Goal: Understand process/instructions: Learn how to perform a task or action

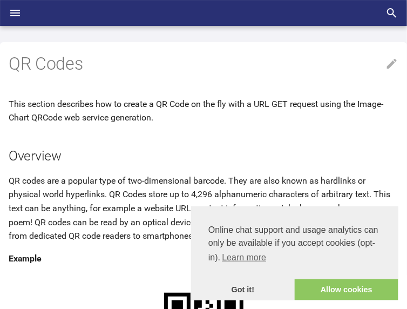
click at [235, 291] on link "Got it!" at bounding box center [243, 290] width 104 height 22
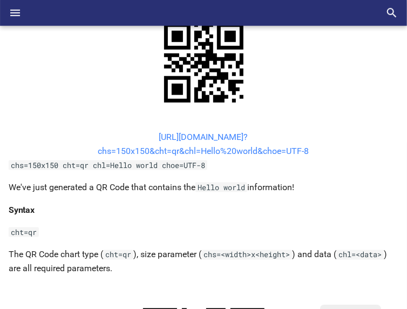
scroll to position [270, 0]
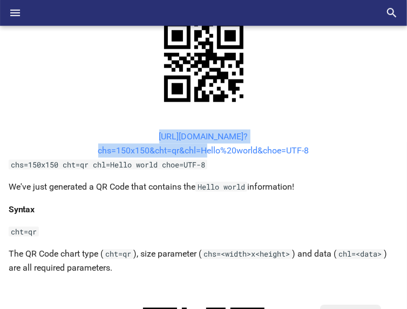
drag, startPoint x: 137, startPoint y: 134, endPoint x: 200, endPoint y: 149, distance: 64.4
click at [200, 149] on center "https://image-charts.com/chart? chs=150x150&cht=qr&chl=Hello%20world&choe=UTF-8" at bounding box center [203, 143] width 389 height 28
copy link "https://image-charts.com/chart? chs=150x150&cht=qr&chl="
